Goal: Information Seeking & Learning: Learn about a topic

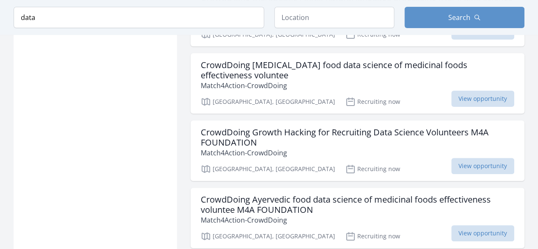
scroll to position [12968, 0]
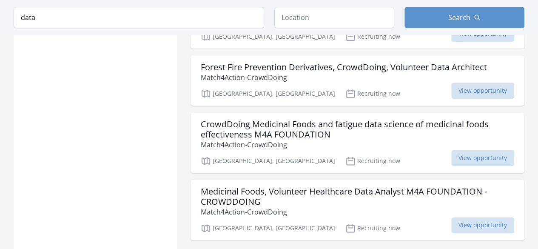
scroll to position [13412, 0]
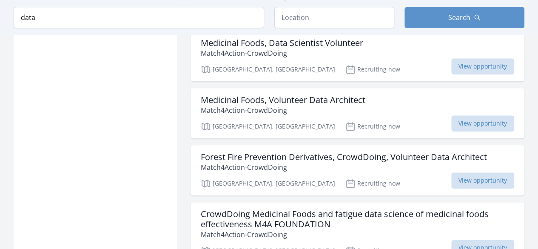
scroll to position [13325, 0]
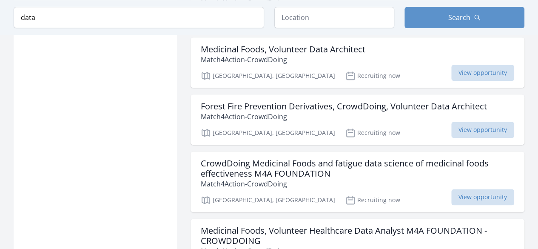
scroll to position [13416, 0]
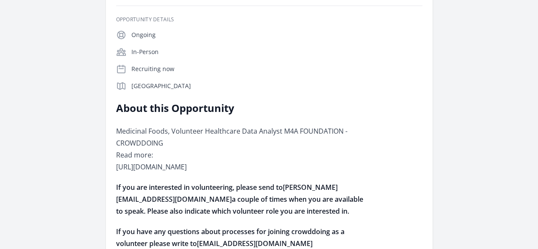
scroll to position [180, 0]
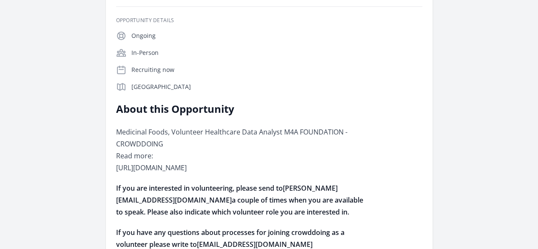
drag, startPoint x: 264, startPoint y: 92, endPoint x: 168, endPoint y: 85, distance: 96.0
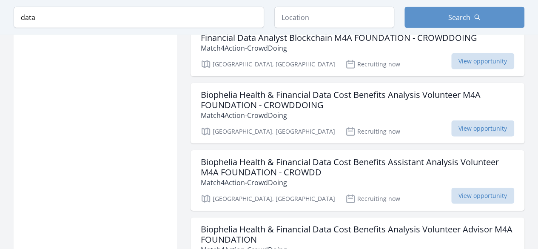
scroll to position [12401, 0]
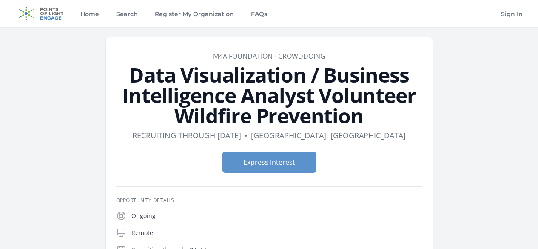
scroll to position [606, 0]
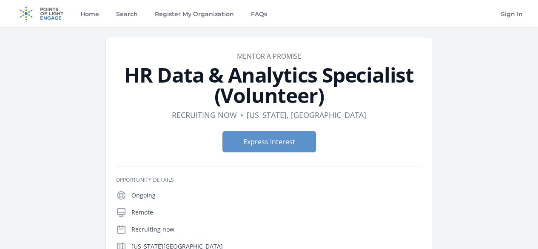
scroll to position [591, 0]
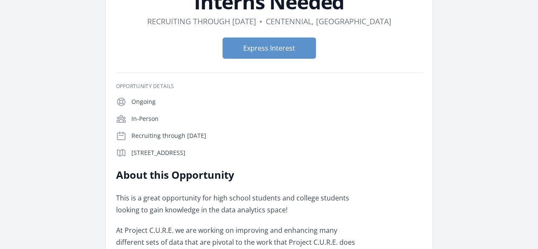
scroll to position [108, 0]
